Goal: Book appointment/travel/reservation

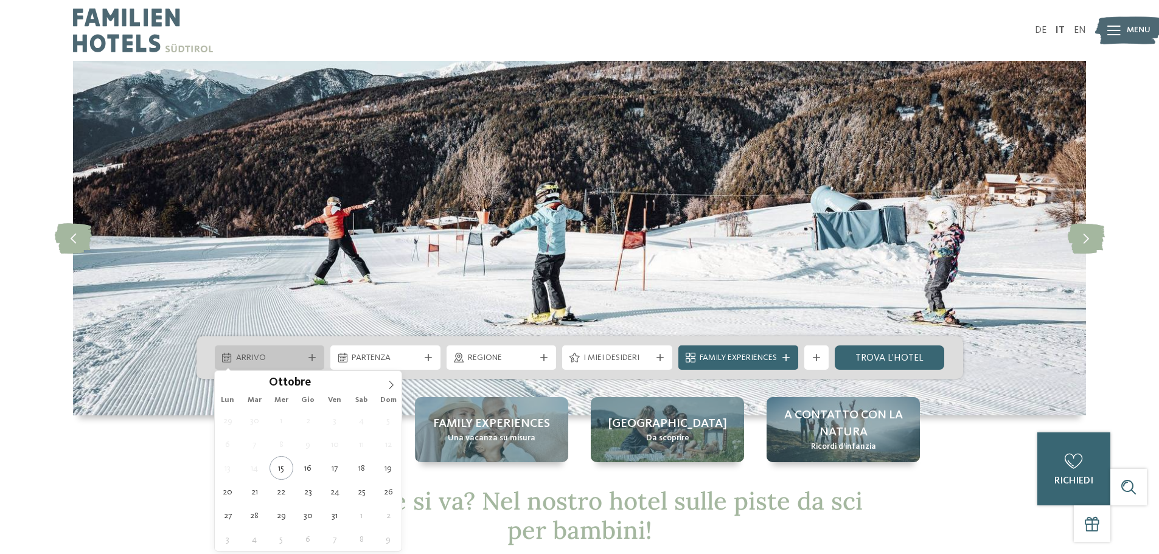
click at [311, 358] on icon at bounding box center [311, 357] width 7 height 7
click at [388, 379] on span at bounding box center [391, 381] width 21 height 21
type input "****"
click at [388, 379] on span at bounding box center [391, 381] width 21 height 21
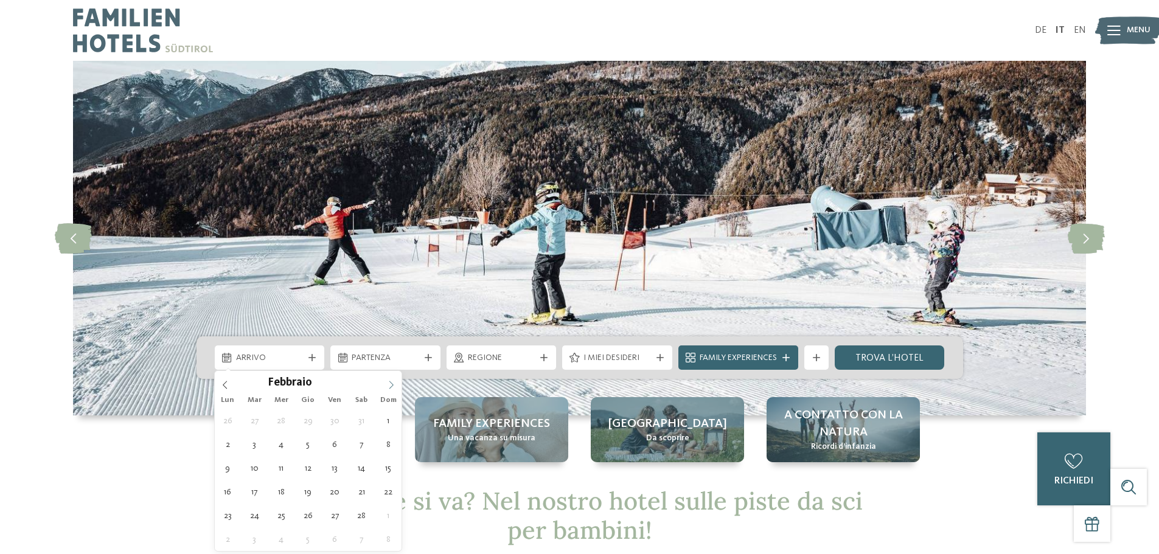
click at [388, 379] on span at bounding box center [391, 381] width 21 height 21
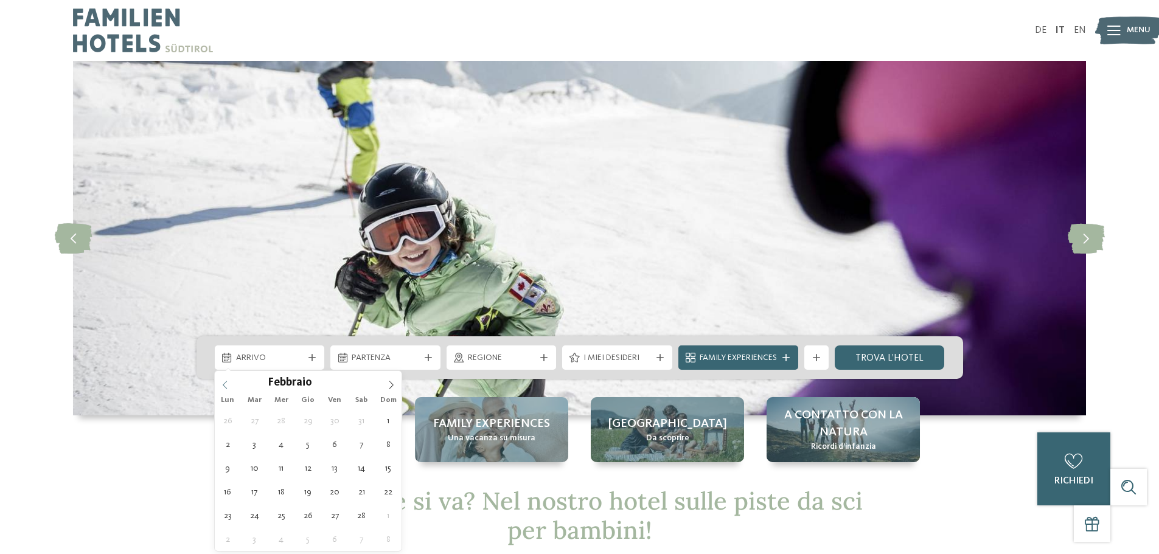
click at [229, 380] on span at bounding box center [225, 381] width 21 height 21
type div "[DATE]"
type input "****"
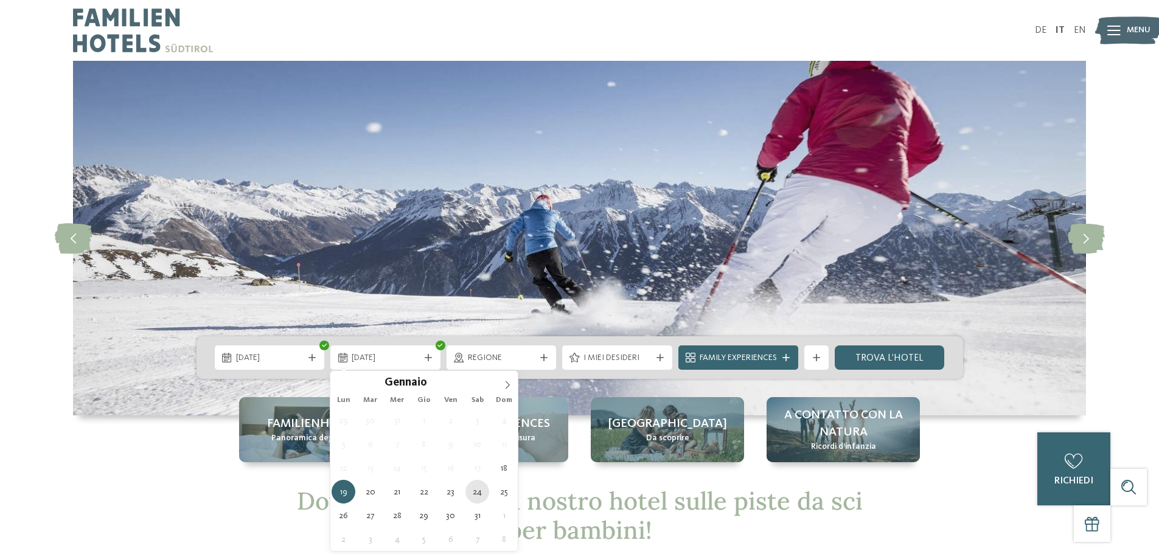
type div "[DATE]"
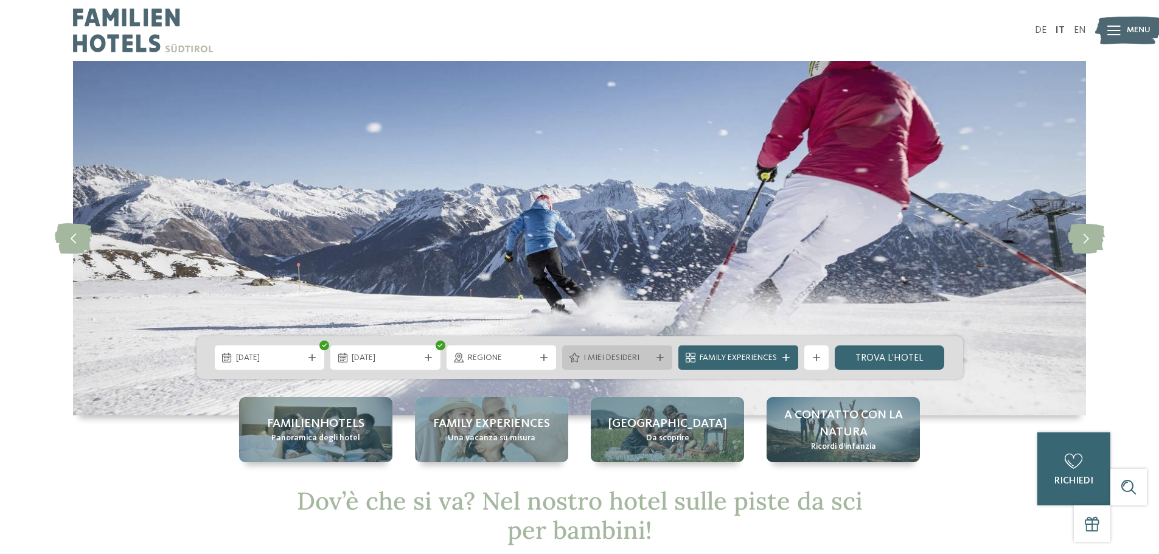
click at [627, 349] on div "I miei desideri" at bounding box center [617, 358] width 110 height 24
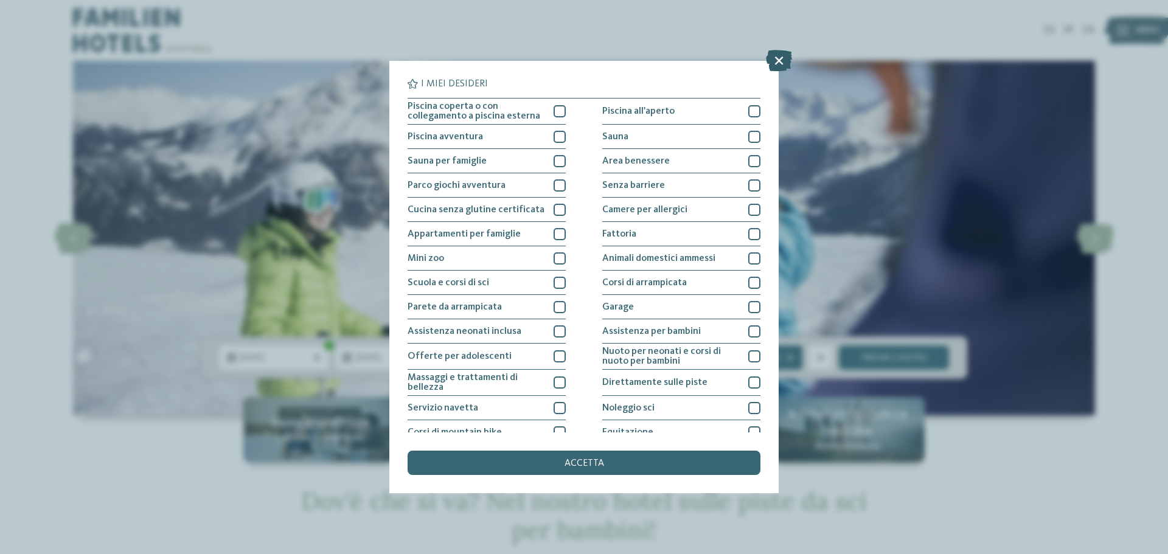
click at [784, 57] on icon at bounding box center [779, 60] width 26 height 21
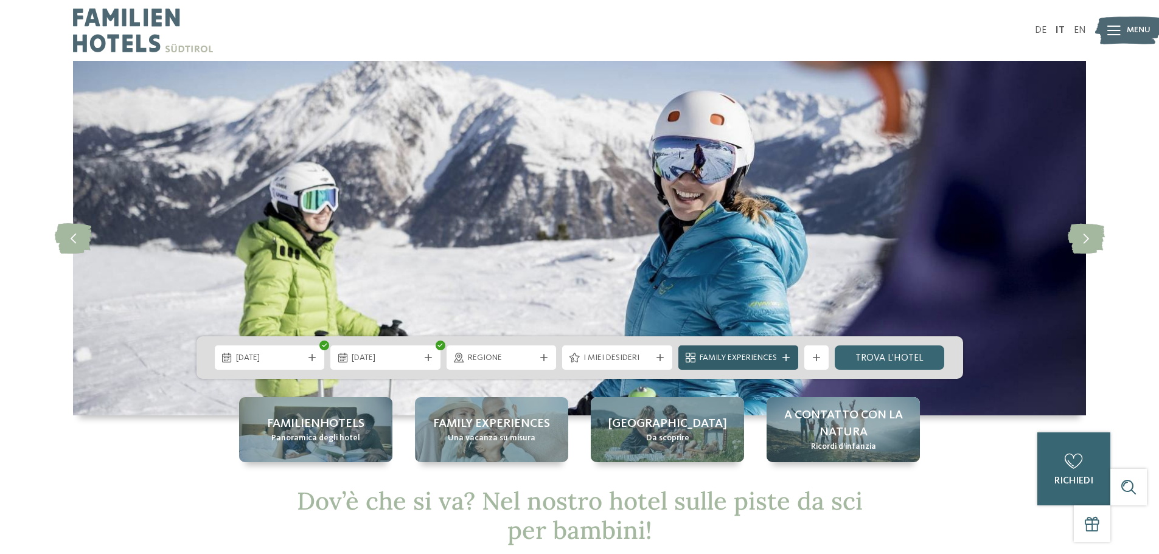
click at [728, 356] on span "Family Experiences" at bounding box center [738, 358] width 77 height 12
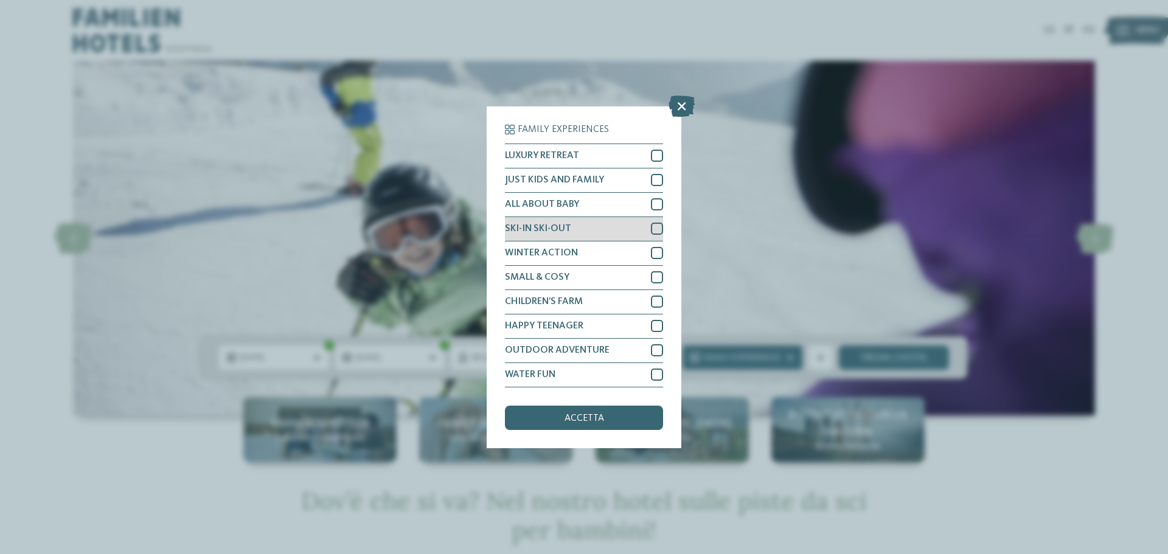
click at [584, 230] on div "SKI-IN SKI-OUT" at bounding box center [584, 229] width 158 height 24
click at [568, 410] on div "accetta" at bounding box center [584, 418] width 158 height 24
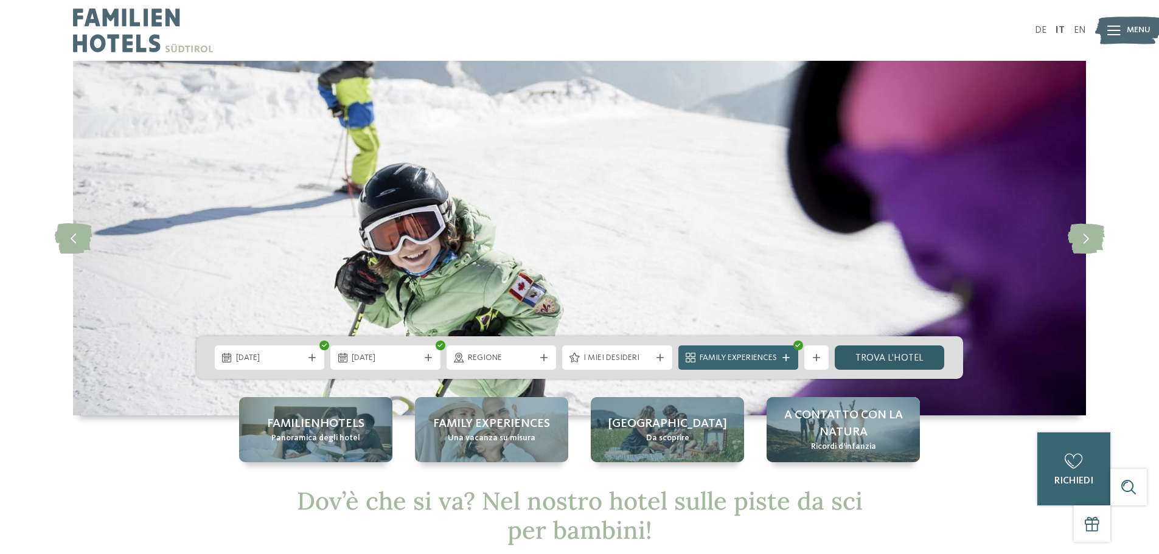
click at [855, 361] on link "trova l’hotel" at bounding box center [890, 358] width 110 height 24
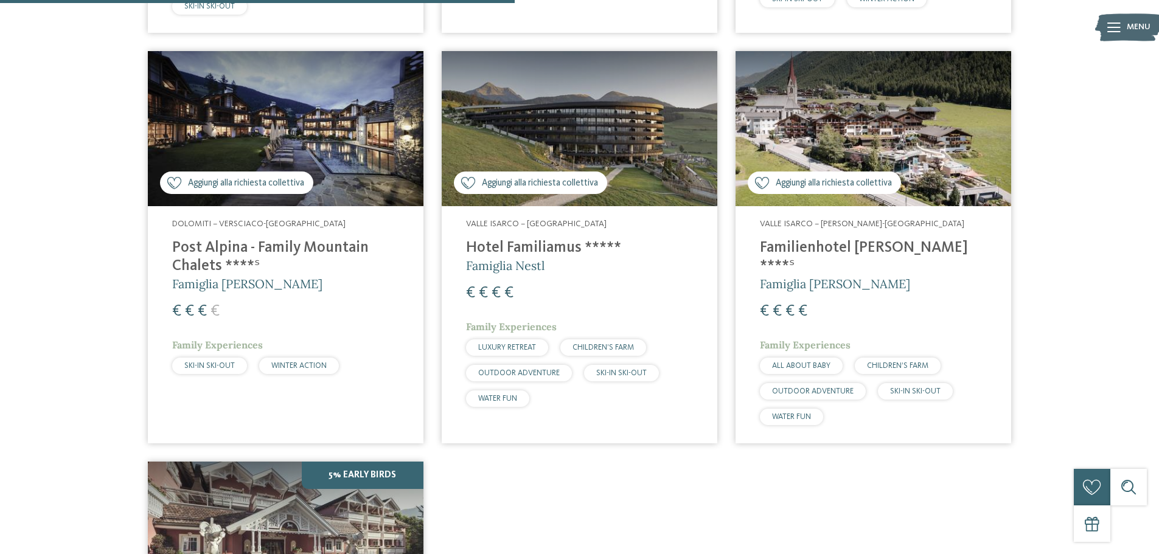
scroll to position [806, 0]
